Goal: Task Accomplishment & Management: Manage account settings

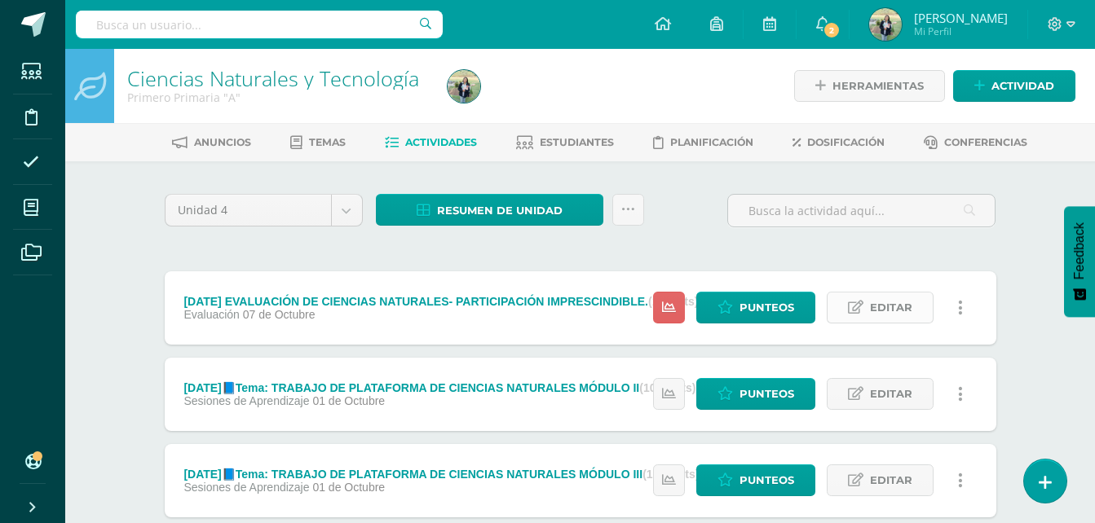
click at [903, 303] on span "Editar" at bounding box center [891, 308] width 42 height 30
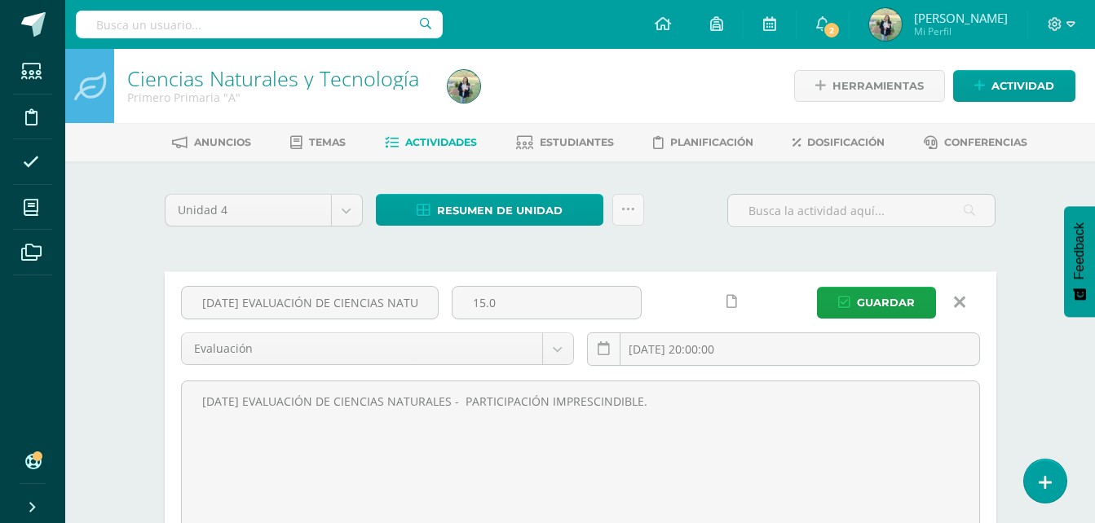
click at [960, 301] on icon at bounding box center [959, 302] width 11 height 18
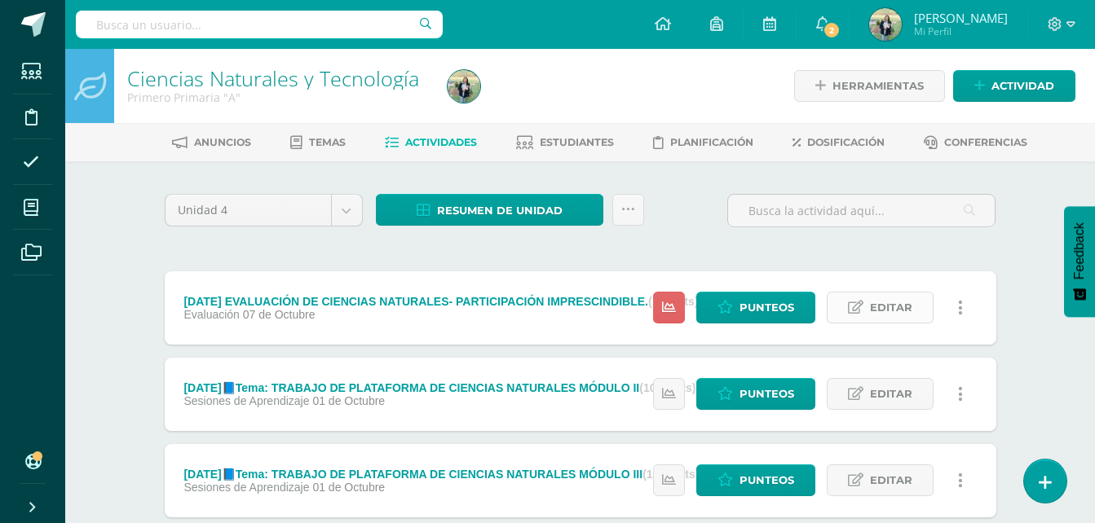
click at [892, 298] on span "Editar" at bounding box center [891, 308] width 42 height 30
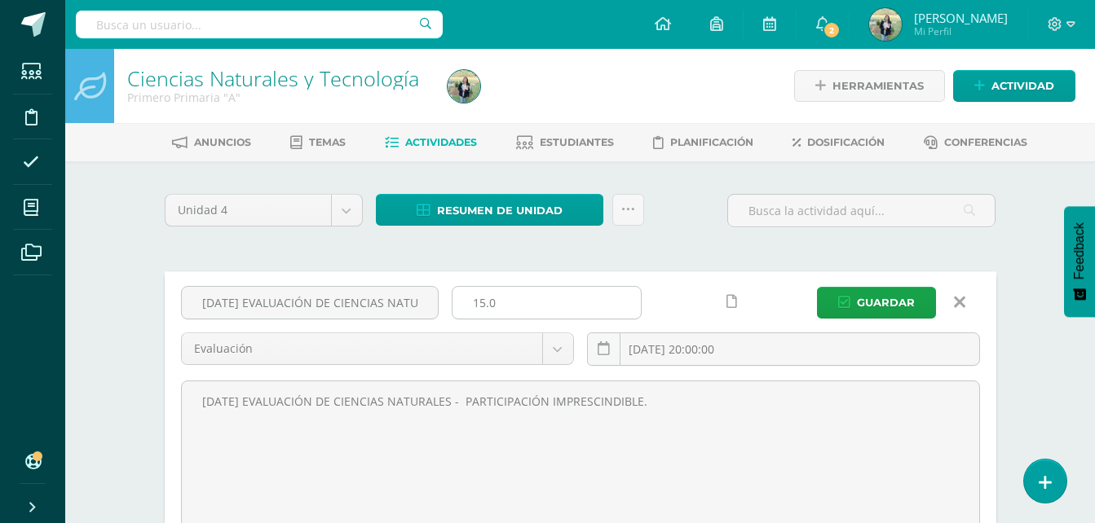
click at [498, 303] on input "15.0" at bounding box center [546, 303] width 188 height 32
type input "1"
type input "100"
click at [871, 298] on span "Guardar" at bounding box center [886, 303] width 58 height 30
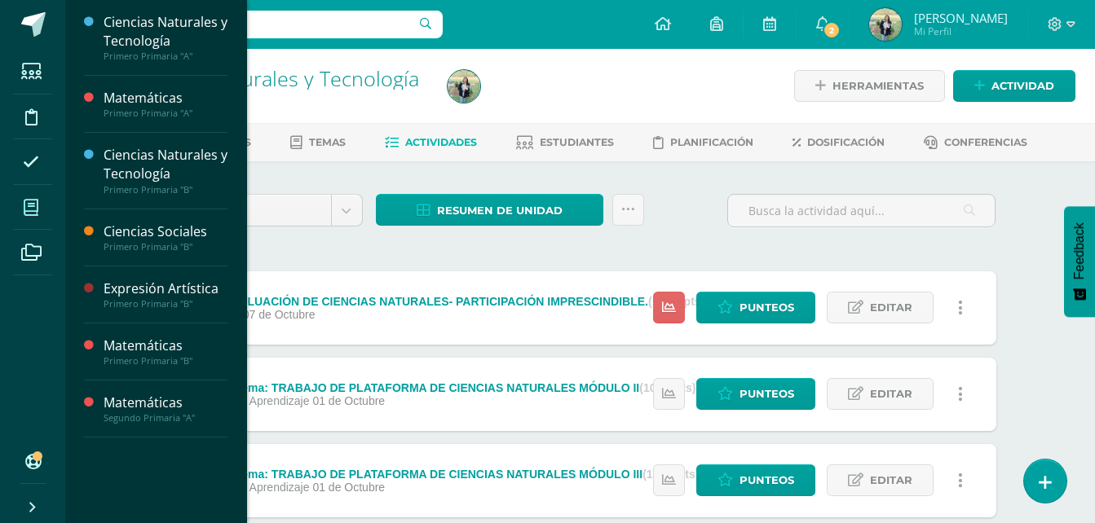
click at [28, 204] on icon at bounding box center [31, 208] width 15 height 16
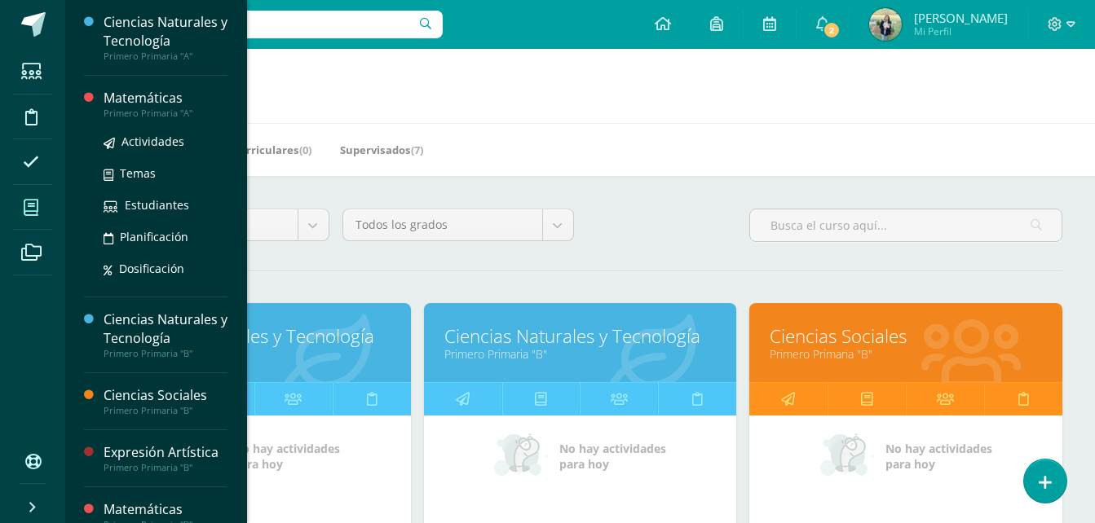
click at [131, 108] on div "Primero Primaria "A"" at bounding box center [166, 113] width 124 height 11
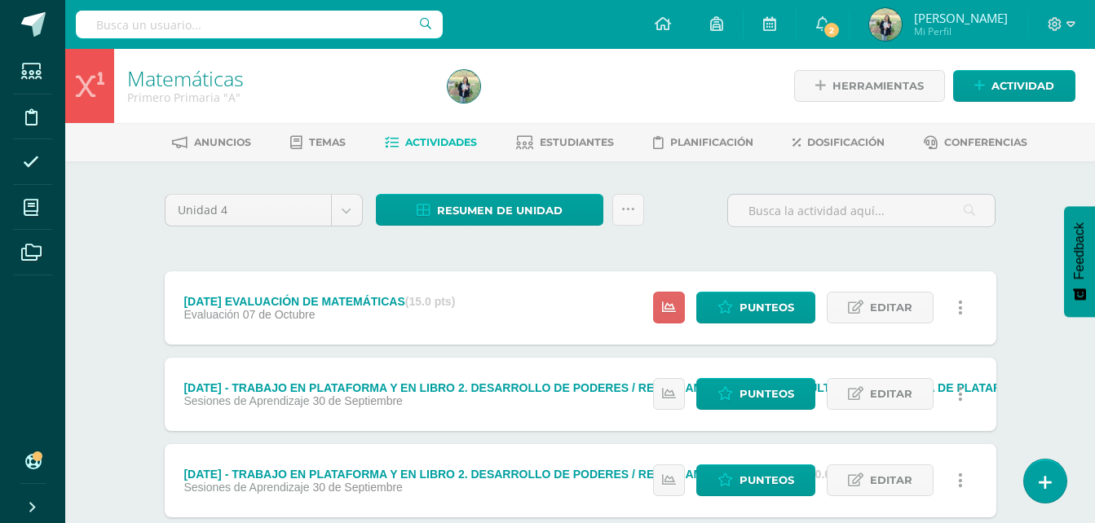
click at [964, 311] on link at bounding box center [961, 308] width 32 height 32
click at [859, 306] on icon at bounding box center [855, 308] width 15 height 14
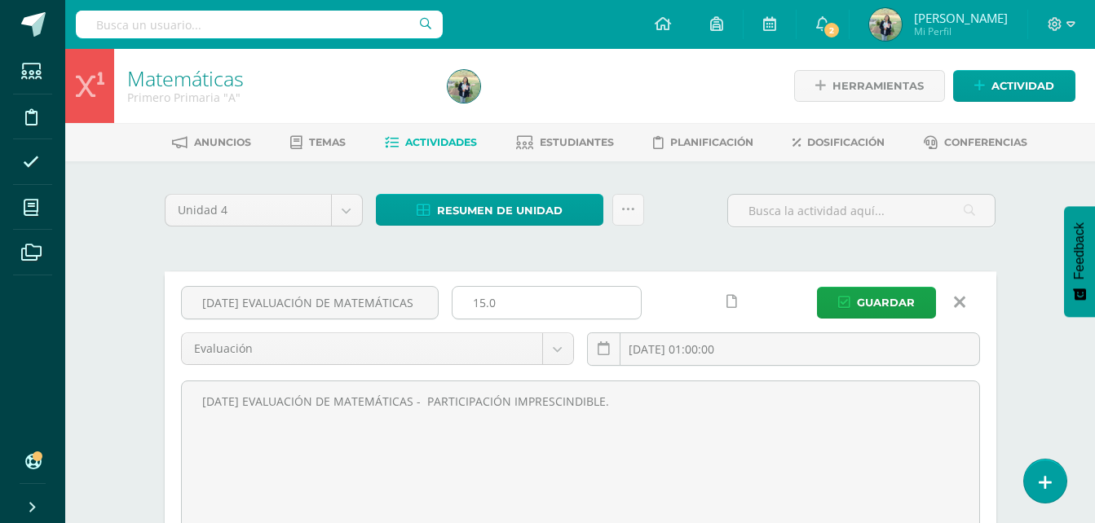
drag, startPoint x: 509, startPoint y: 302, endPoint x: 469, endPoint y: 306, distance: 41.0
click at [469, 306] on input "15.0" at bounding box center [546, 303] width 188 height 32
type input "100"
click at [871, 295] on span "Guardar" at bounding box center [886, 303] width 58 height 30
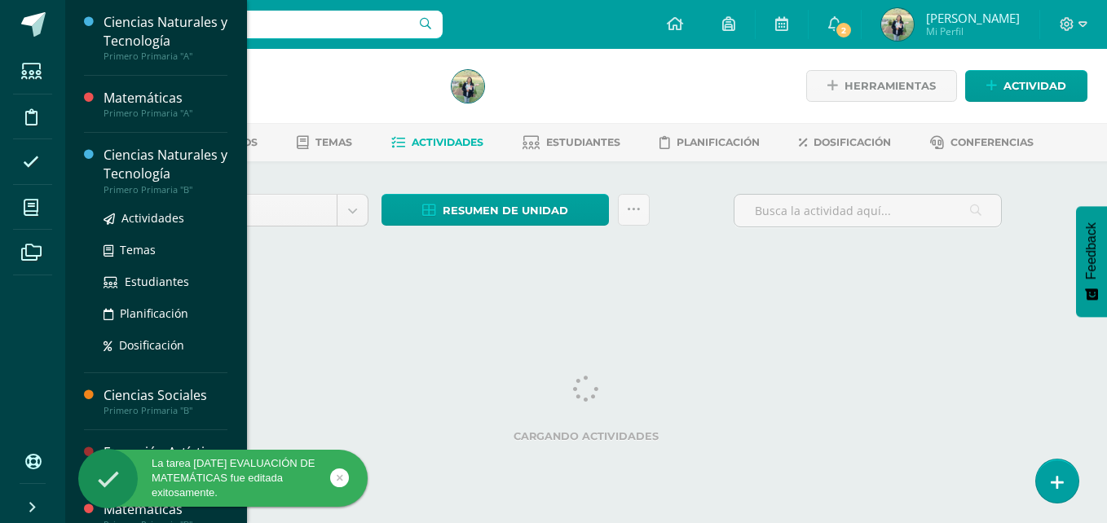
click at [135, 168] on div "Ciencias Naturales y Tecnología" at bounding box center [166, 164] width 124 height 37
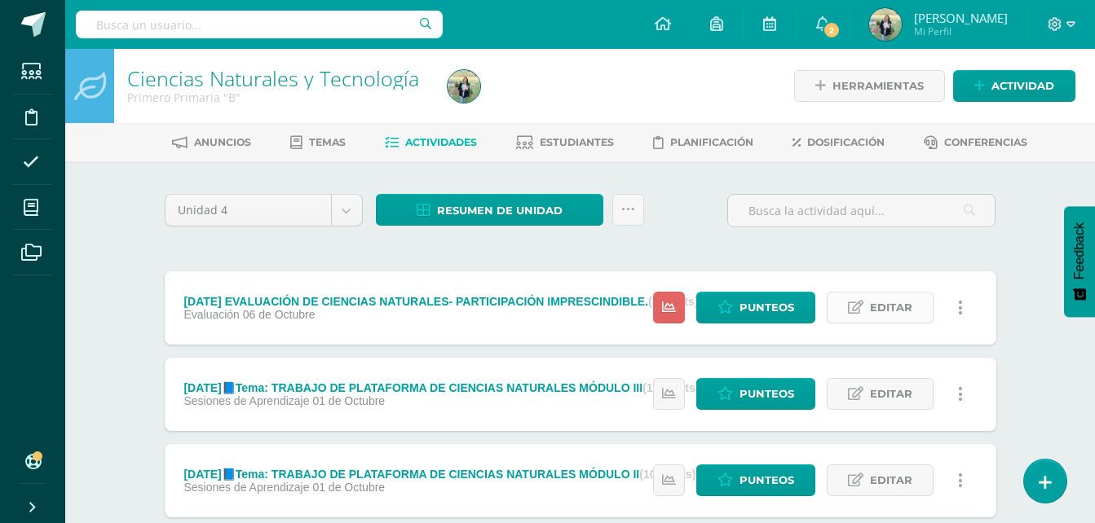
click at [872, 302] on span "Editar" at bounding box center [891, 308] width 42 height 30
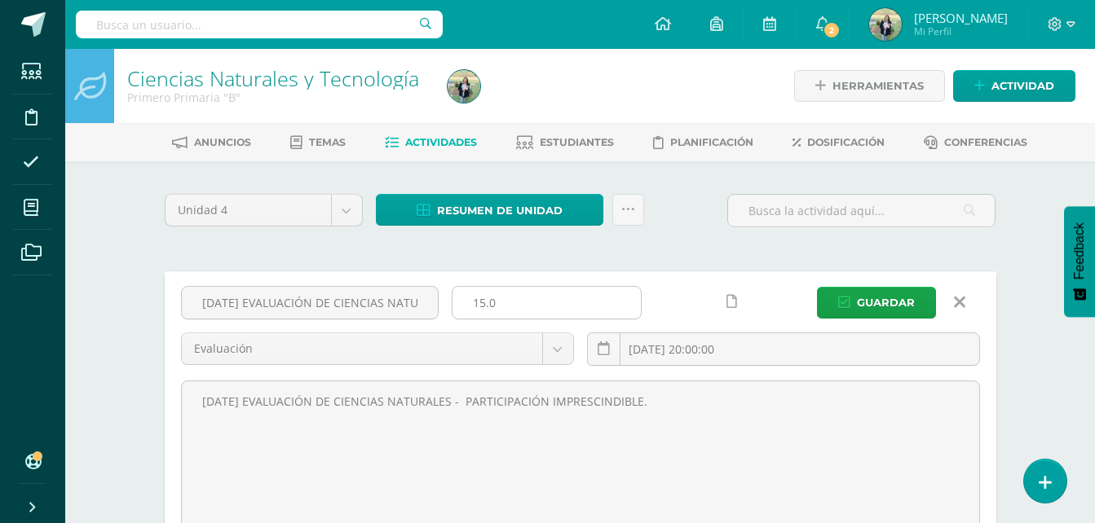
click at [529, 309] on input "15.0" at bounding box center [546, 303] width 188 height 32
type input "1"
type input "100"
click at [886, 293] on span "Guardar" at bounding box center [886, 303] width 58 height 30
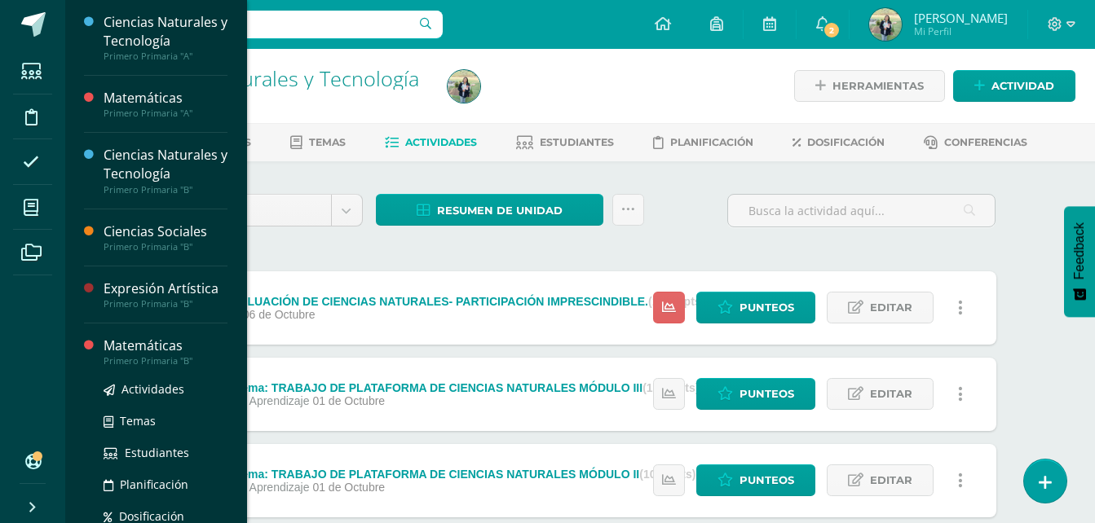
click at [146, 351] on div "Matemáticas" at bounding box center [166, 346] width 124 height 19
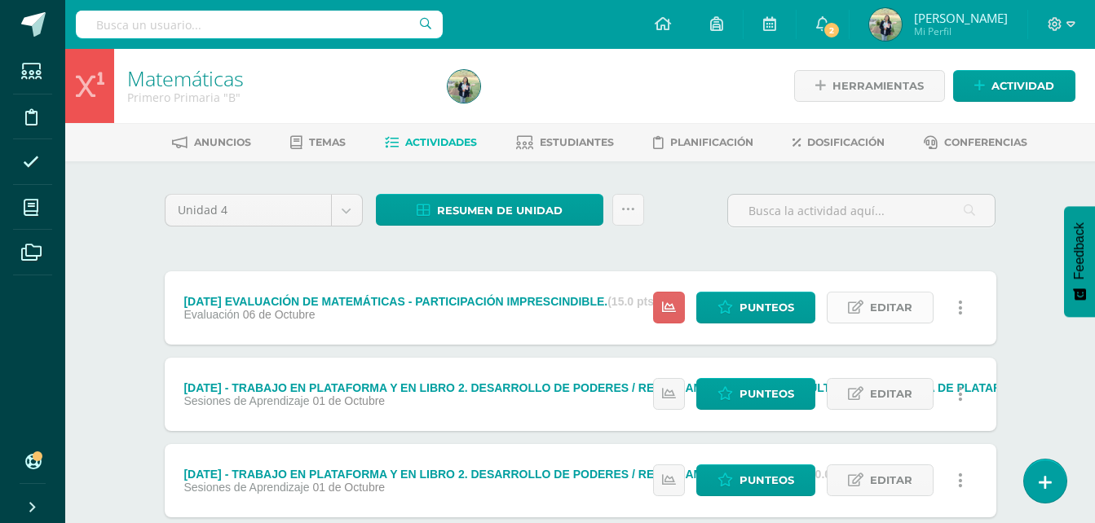
click at [865, 304] on link "Editar" at bounding box center [880, 308] width 107 height 32
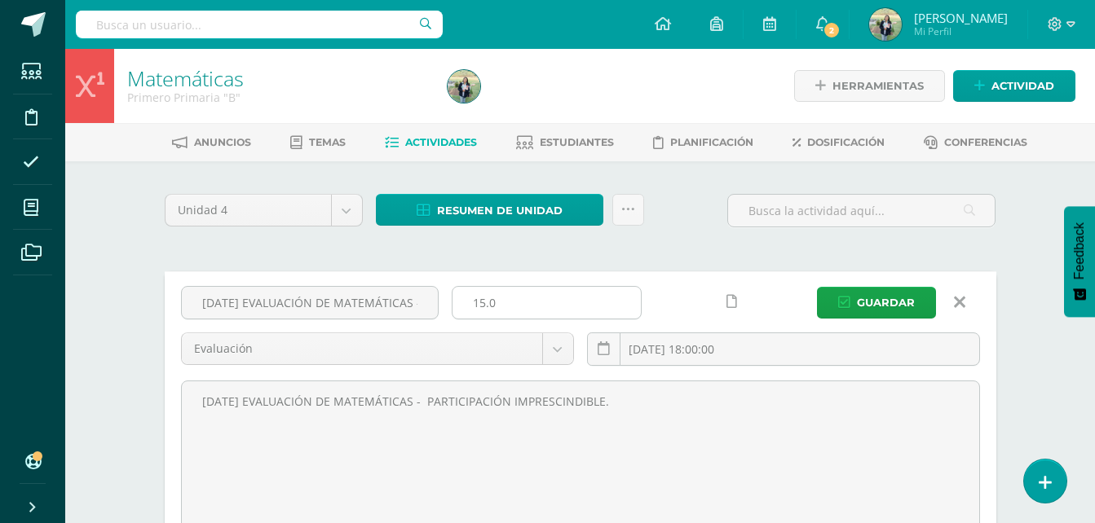
click at [513, 311] on input "15.0" at bounding box center [546, 303] width 188 height 32
type input "1"
type input "100"
click at [893, 302] on span "Guardar" at bounding box center [886, 303] width 58 height 30
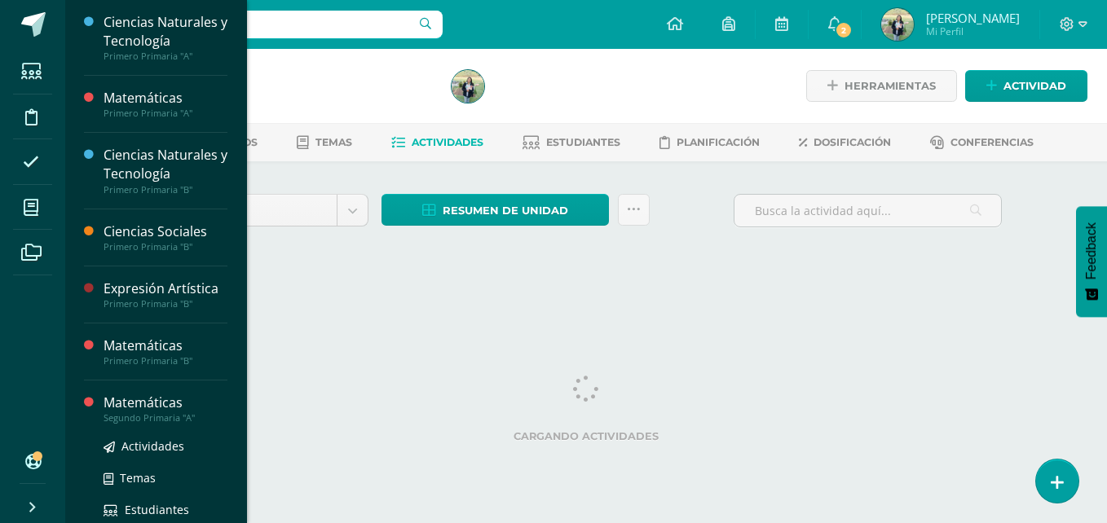
click at [143, 408] on div "Matemáticas" at bounding box center [166, 403] width 124 height 19
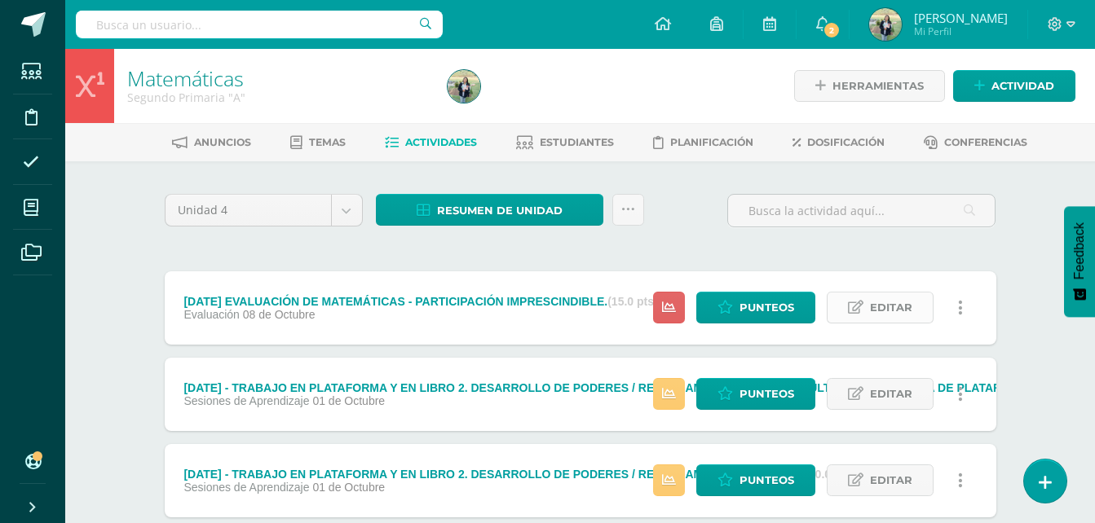
click at [884, 305] on span "Editar" at bounding box center [891, 308] width 42 height 30
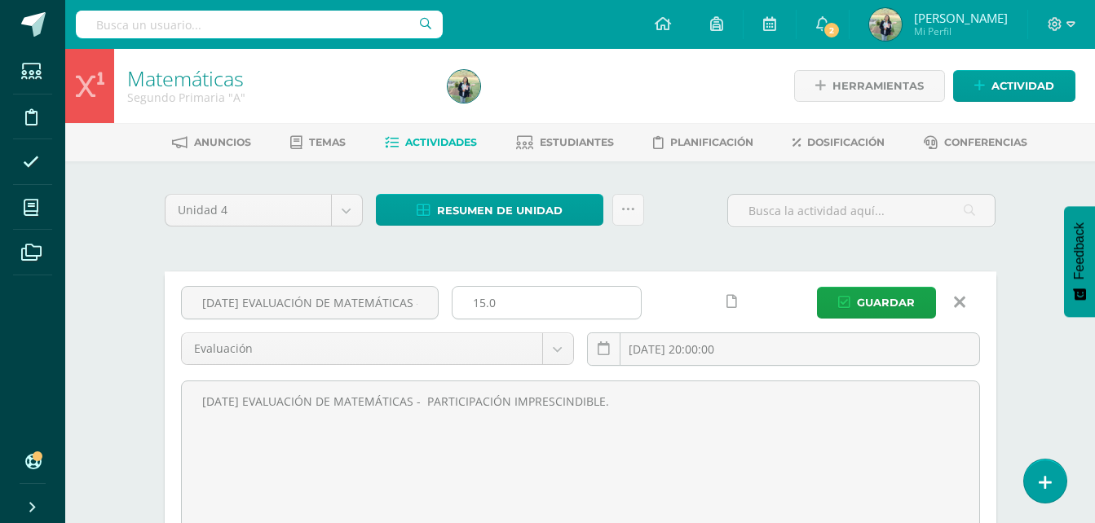
click at [514, 306] on input "15.0" at bounding box center [546, 303] width 188 height 32
type input "1"
type input "100"
click at [903, 300] on span "Guardar" at bounding box center [886, 303] width 58 height 30
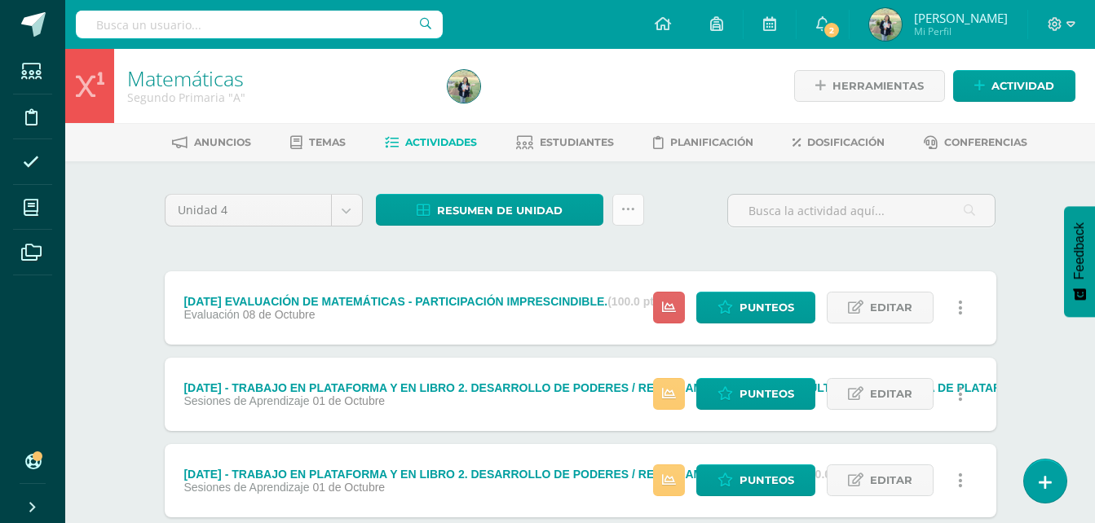
click at [628, 211] on icon at bounding box center [628, 210] width 14 height 14
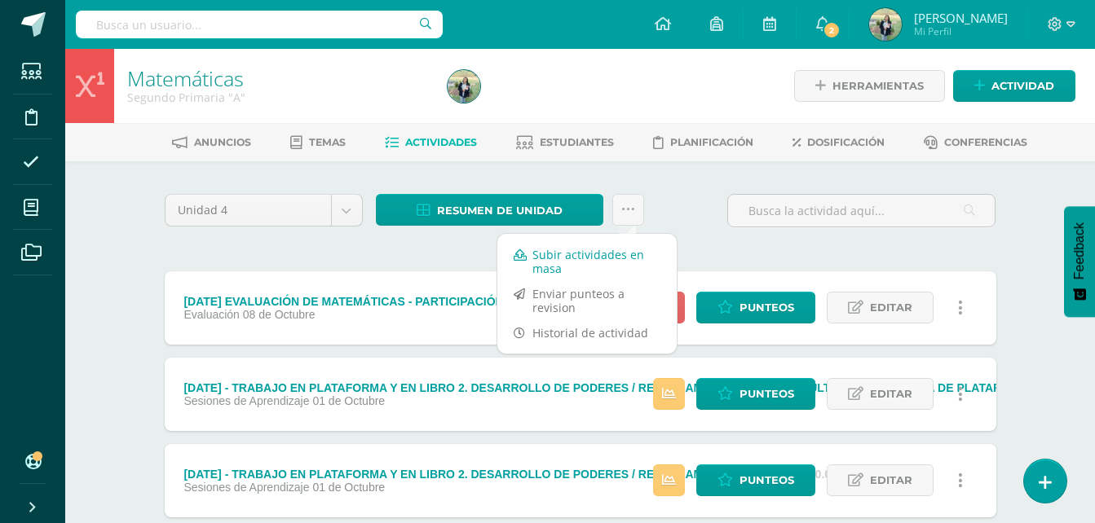
click at [567, 254] on link "Subir actividades en masa" at bounding box center [586, 261] width 179 height 39
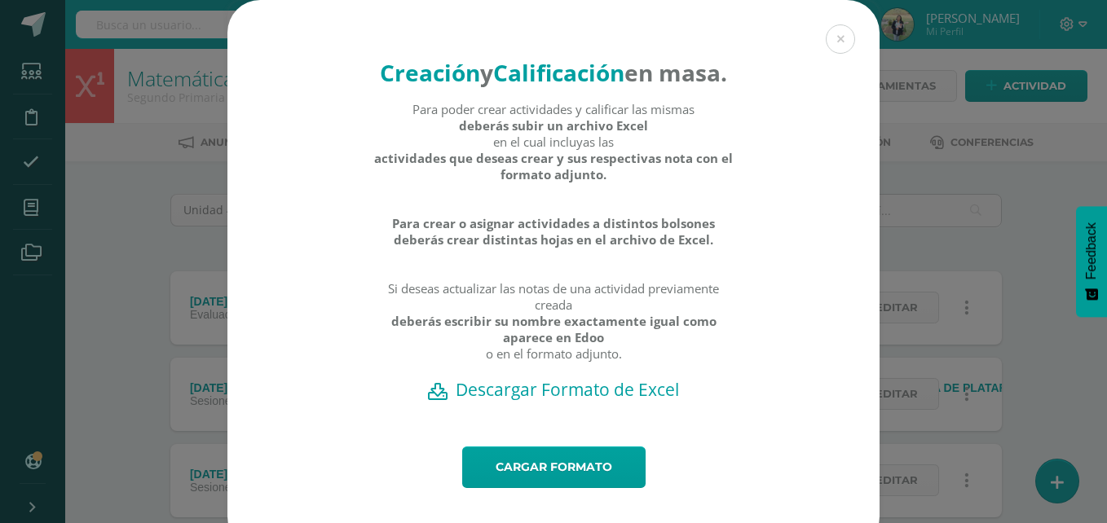
click at [565, 401] on h2 "Descargar Formato de Excel" at bounding box center [553, 389] width 595 height 23
